Goal: Find specific page/section: Find specific page/section

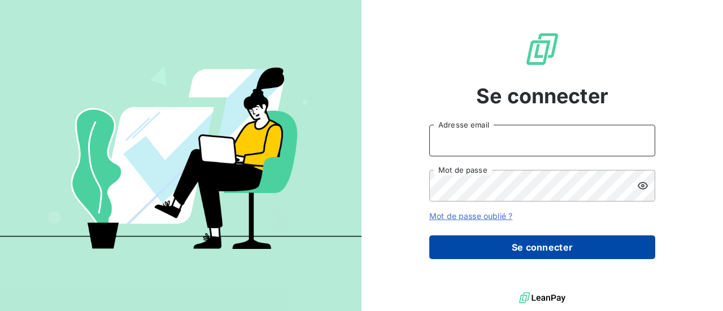
type input "facturation.rca@gmail.com"
click at [506, 250] on button "Se connecter" at bounding box center [542, 247] width 226 height 24
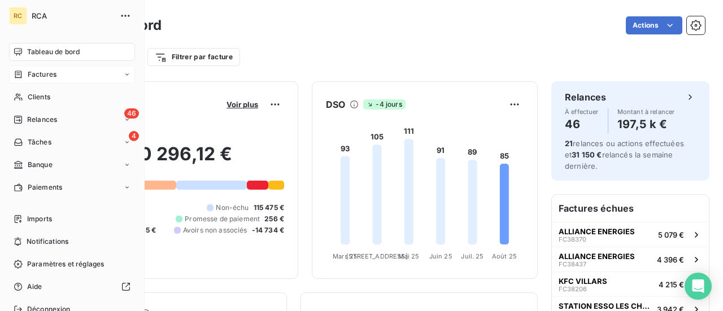
click at [40, 75] on span "Factures" at bounding box center [42, 74] width 29 height 10
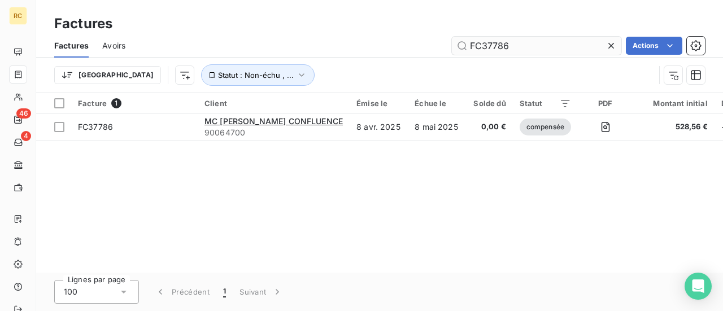
drag, startPoint x: 517, startPoint y: 48, endPoint x: 455, endPoint y: 47, distance: 62.7
click at [455, 47] on input "FC37786" at bounding box center [536, 46] width 169 height 18
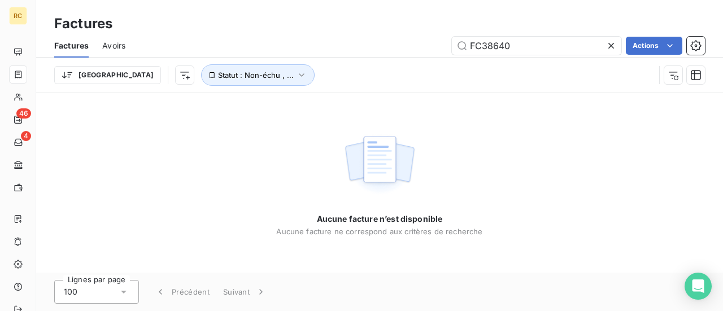
type input "FC38640"
